Goal: Register for event/course

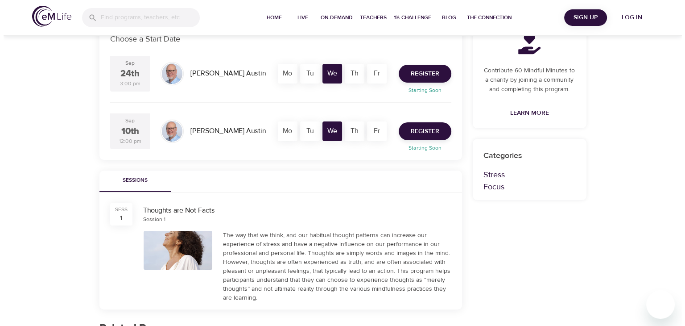
scroll to position [165, 0]
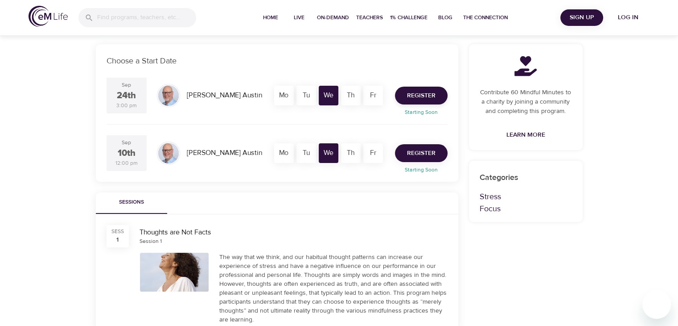
click at [412, 151] on span "Register" at bounding box center [421, 153] width 29 height 11
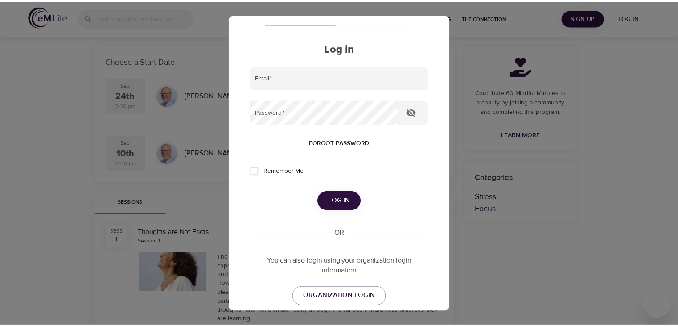
scroll to position [0, 0]
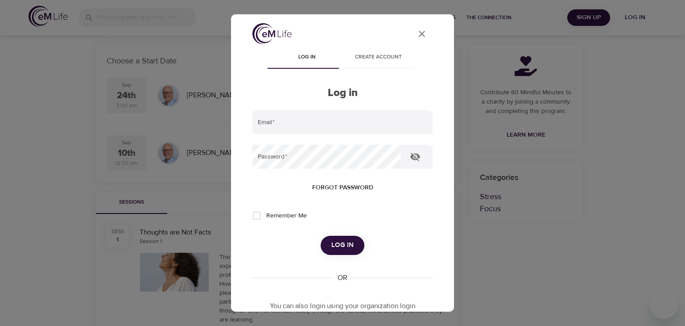
click at [417, 31] on icon "User Profile" at bounding box center [422, 34] width 11 height 11
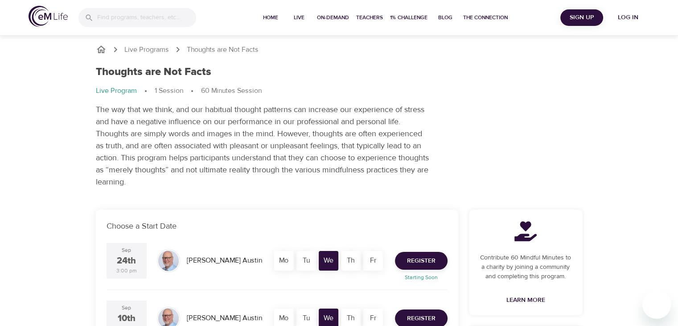
drag, startPoint x: 156, startPoint y: 51, endPoint x: 153, endPoint y: 55, distance: 4.8
click at [155, 52] on p "Live Programs" at bounding box center [146, 50] width 45 height 10
click at [264, 18] on span "Home" at bounding box center [270, 17] width 21 height 9
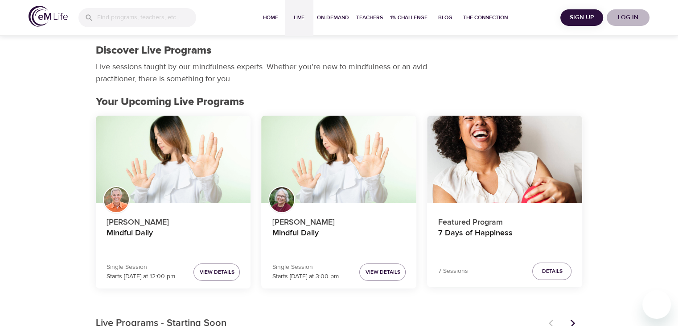
click at [619, 20] on span "Log in" at bounding box center [629, 17] width 36 height 11
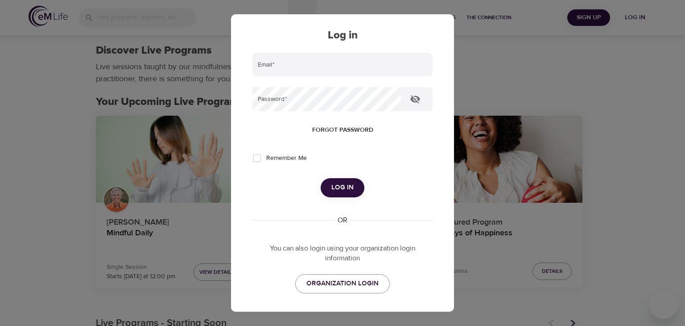
scroll to position [106, 0]
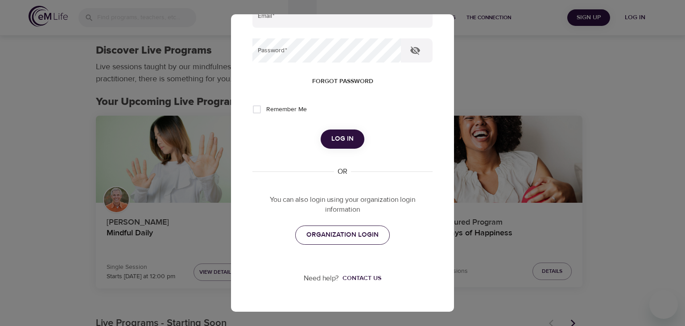
click at [337, 235] on span "ORGANIZATION LOGIN" at bounding box center [342, 235] width 72 height 12
